Goal: Task Accomplishment & Management: Manage account settings

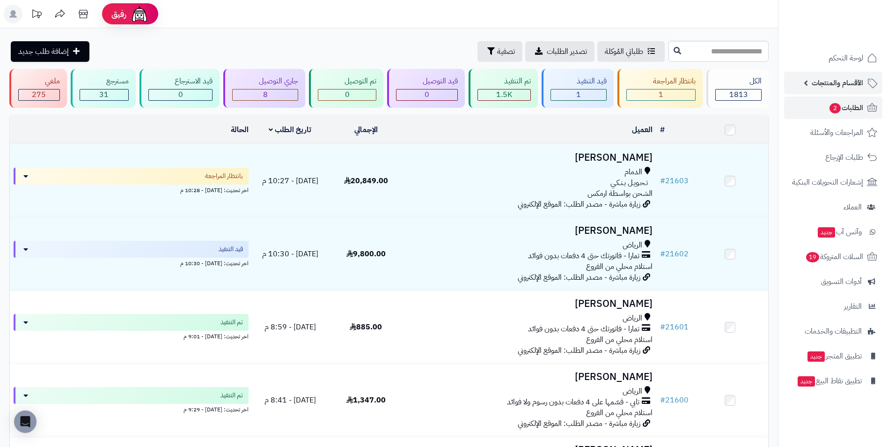
click at [846, 87] on span "الأقسام والمنتجات" at bounding box center [838, 82] width 52 height 13
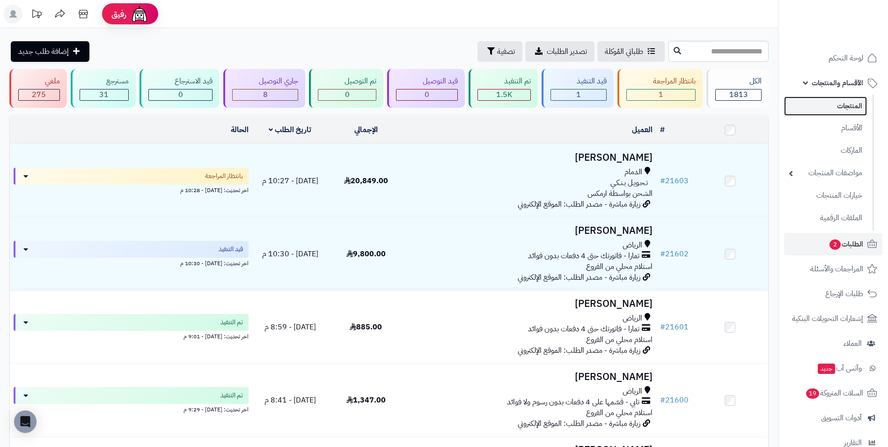
click at [847, 102] on link "المنتجات" at bounding box center [825, 105] width 83 height 19
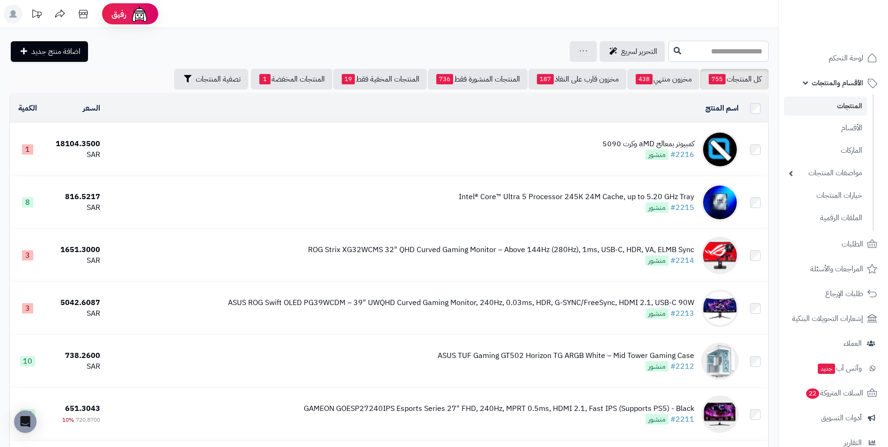
click at [718, 45] on input "text" at bounding box center [719, 51] width 100 height 21
type input "****"
click at [745, 74] on link "03 Shop" at bounding box center [719, 73] width 100 height 17
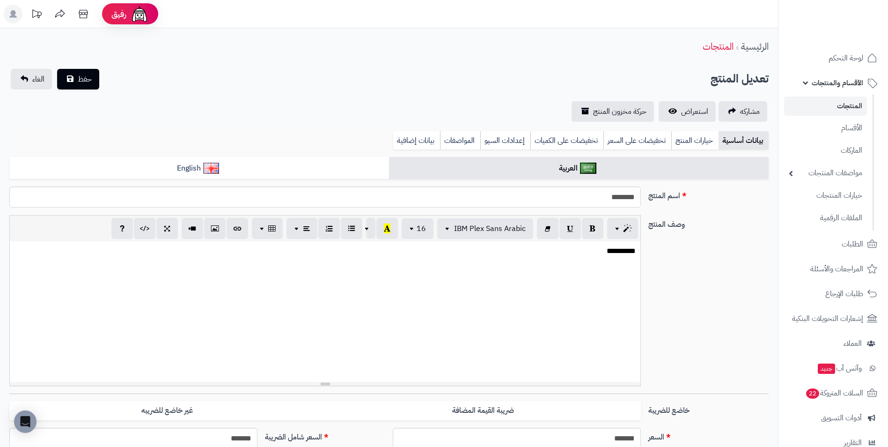
select select
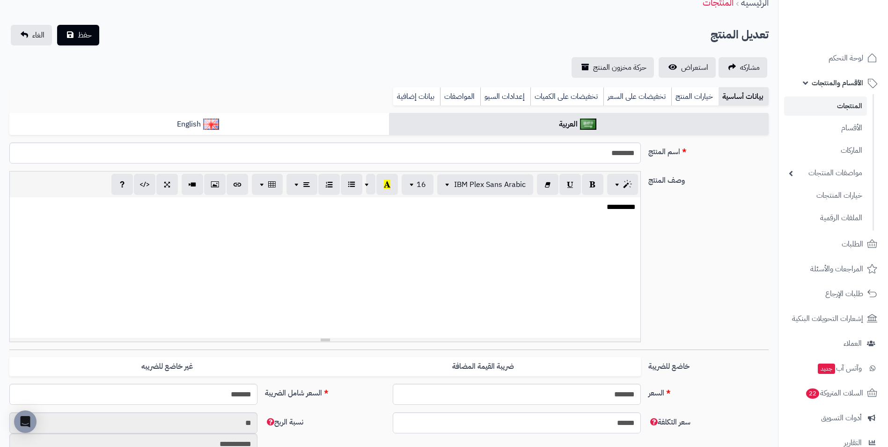
scroll to position [94, 0]
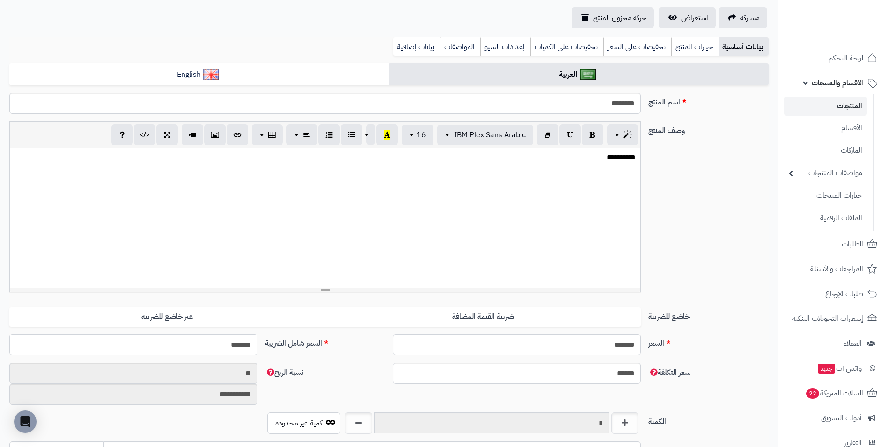
click at [191, 348] on input "*******" at bounding box center [133, 344] width 248 height 21
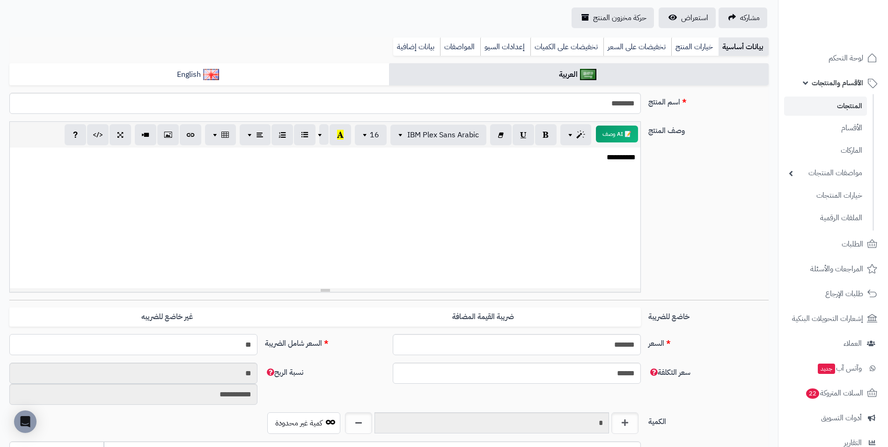
type input "*"
type input "****"
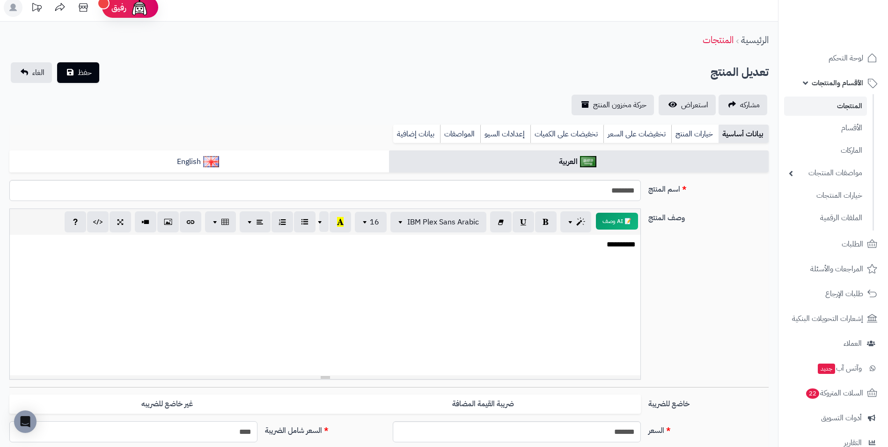
scroll to position [0, 0]
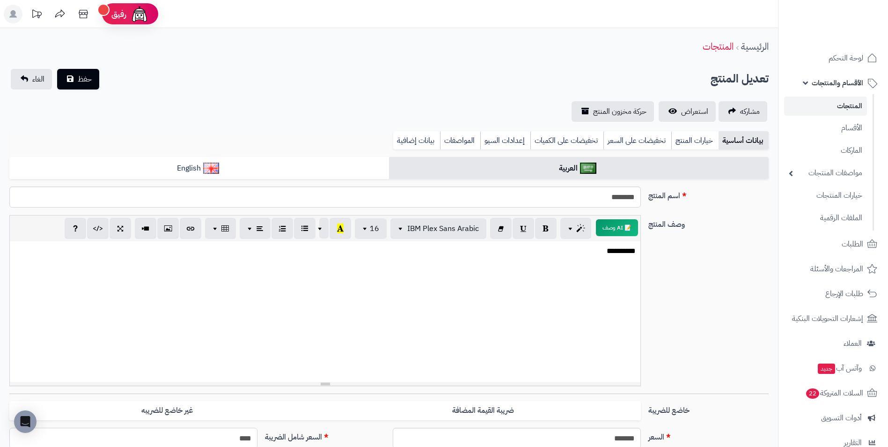
type input "****"
click at [667, 115] on link "استعراض" at bounding box center [687, 111] width 57 height 21
click at [76, 77] on button "حفظ" at bounding box center [78, 78] width 42 height 21
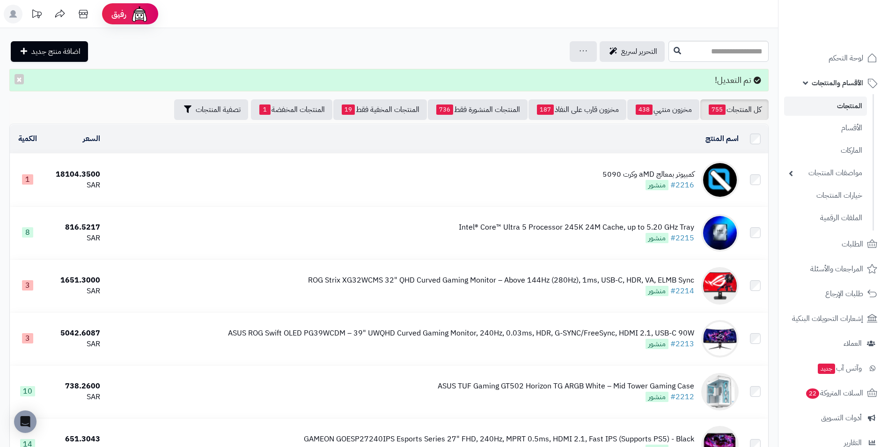
click at [869, 84] on icon at bounding box center [872, 83] width 9 height 9
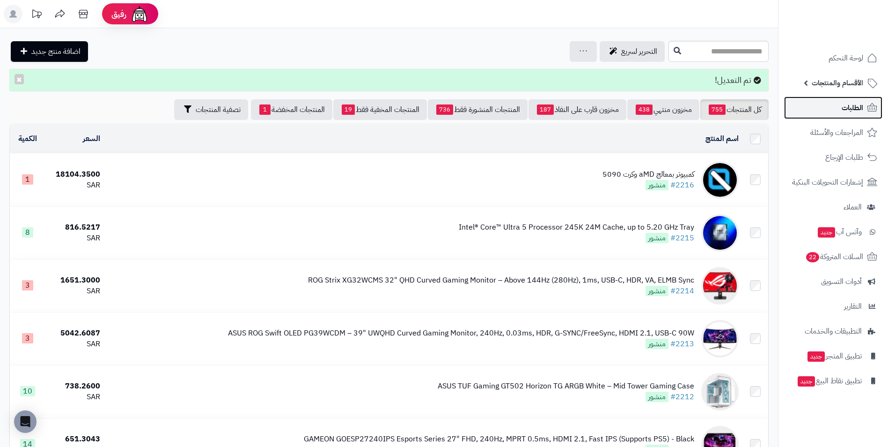
click at [838, 110] on link "الطلبات" at bounding box center [833, 107] width 98 height 22
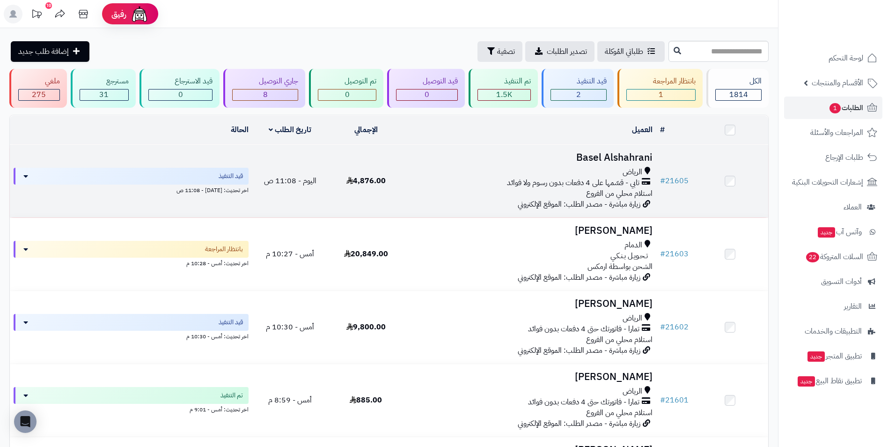
click at [520, 174] on div "الرياض" at bounding box center [530, 172] width 245 height 11
click at [585, 148] on td "Basel Alshahrani الرياض تابي - قسّمها على 4 دفعات بدون رسوم ولا فوائد استلام مح…" at bounding box center [530, 181] width 252 height 73
click at [476, 163] on td "Basel Alshahrani الرياض تابي - قسّمها على 4 دفعات بدون رسوم ولا فوائد استلام مح…" at bounding box center [530, 181] width 252 height 73
drag, startPoint x: 298, startPoint y: 159, endPoint x: 307, endPoint y: 155, distance: 9.7
click at [303, 157] on td "اليوم - 11:08 ص" at bounding box center [290, 181] width 76 height 73
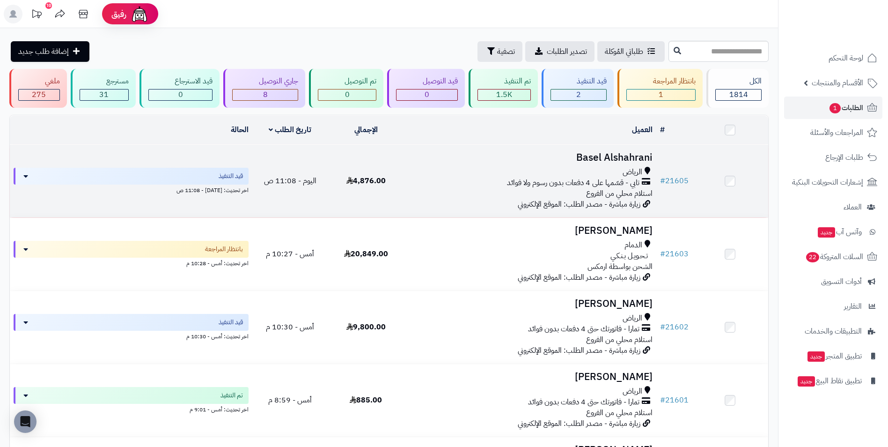
click at [678, 162] on td "# 21605" at bounding box center [674, 181] width 36 height 73
click at [449, 158] on h3 "Basel Alshahrani" at bounding box center [530, 157] width 245 height 11
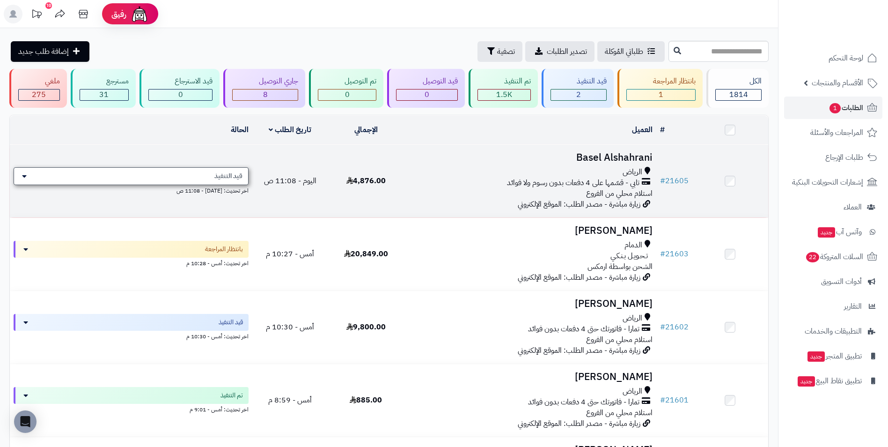
click at [37, 171] on div "قيد التنفيذ" at bounding box center [131, 176] width 235 height 18
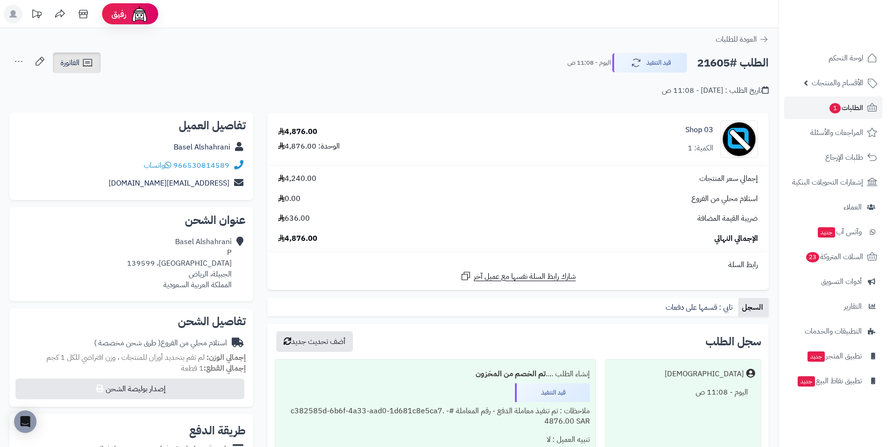
click at [78, 66] on span "الفاتورة" at bounding box center [69, 62] width 19 height 11
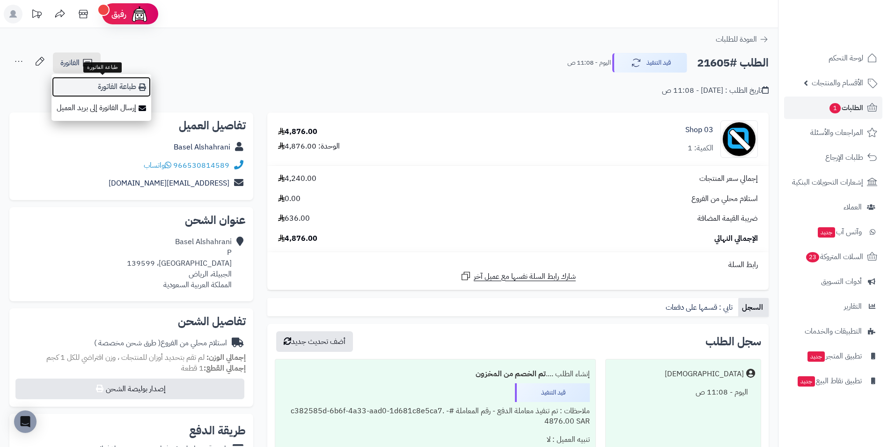
click at [110, 83] on link "طباعة الفاتورة" at bounding box center [102, 86] width 100 height 21
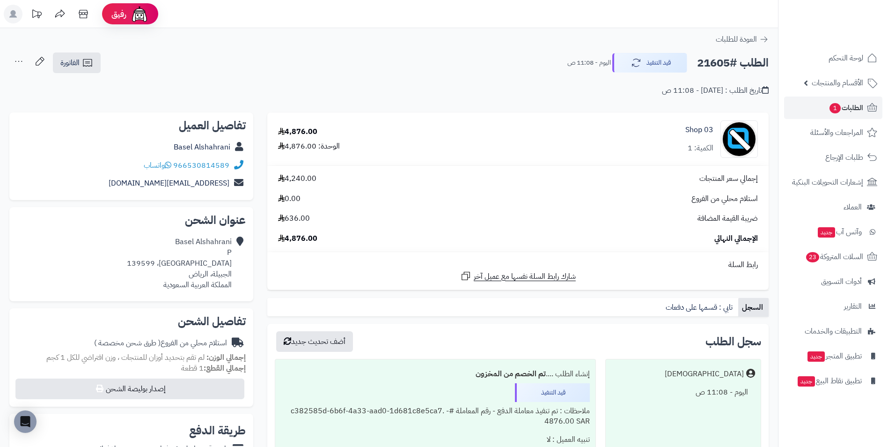
drag, startPoint x: 569, startPoint y: 59, endPoint x: 510, endPoint y: 70, distance: 59.9
